Goal: Task Accomplishment & Management: Use online tool/utility

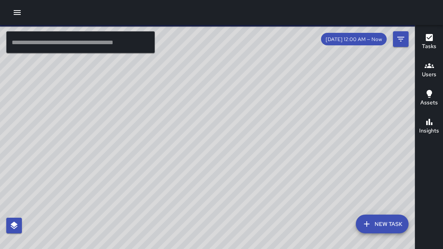
click at [217, 136] on div "© Mapbox © OpenStreetMap Improve this map" at bounding box center [207, 149] width 415 height 249
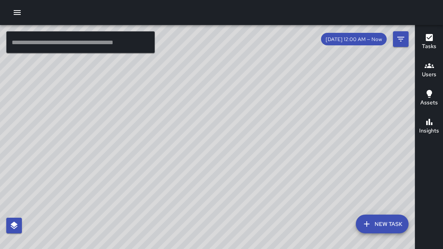
click at [20, 16] on icon "button" at bounding box center [17, 12] width 9 height 9
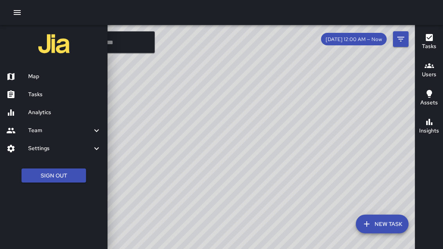
click at [32, 93] on h6 "Tasks" at bounding box center [64, 94] width 73 height 9
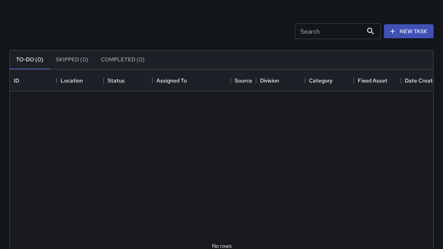
scroll to position [29, 0]
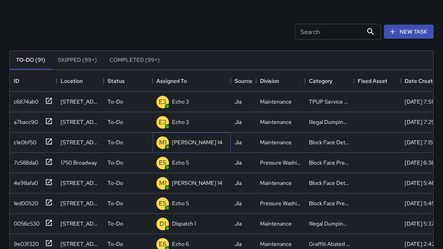
click at [186, 143] on p "[PERSON_NAME] 14" at bounding box center [197, 142] width 50 height 8
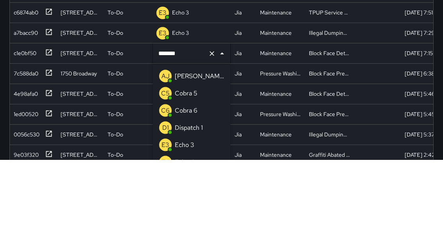
scroll to position [145, 0]
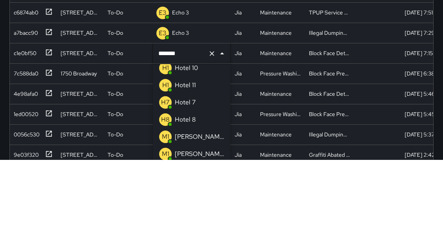
type input "*******"
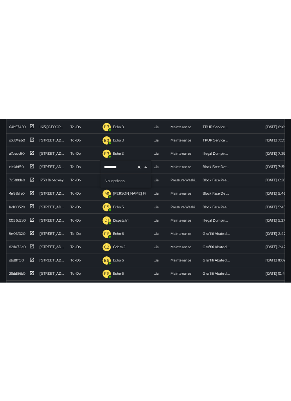
scroll to position [331, 271]
